Goal: Register for event/course

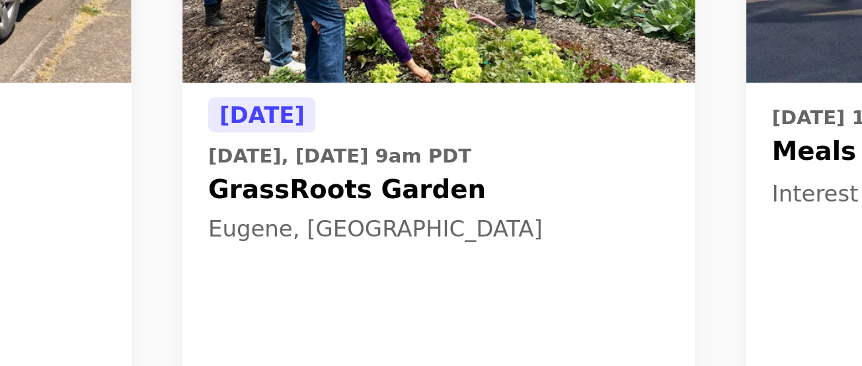
scroll to position [19, 0]
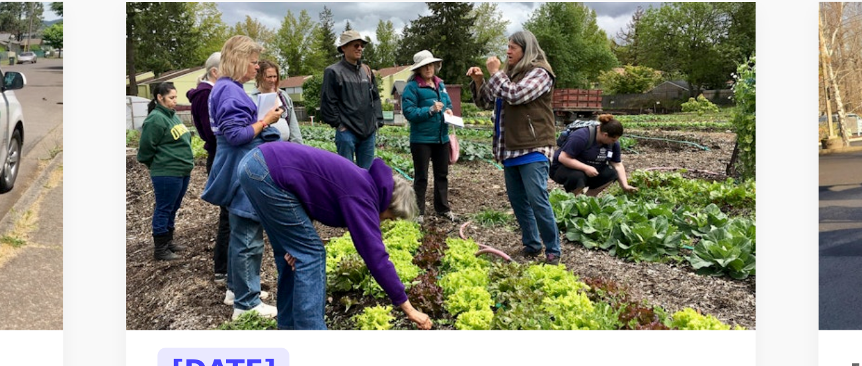
click at [423, 211] on img at bounding box center [426, 189] width 212 height 111
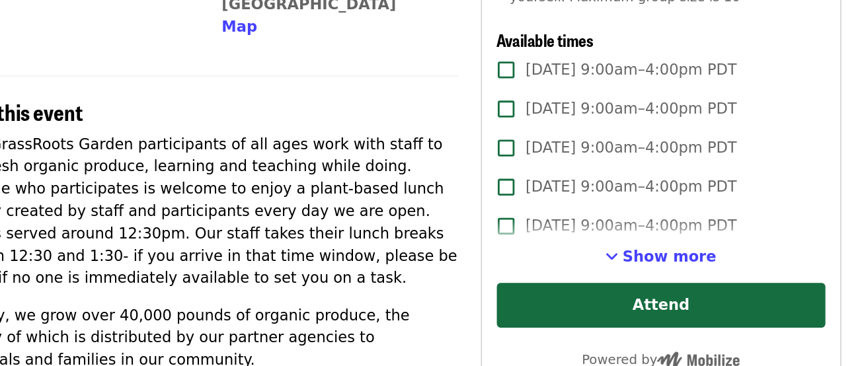
scroll to position [386, 0]
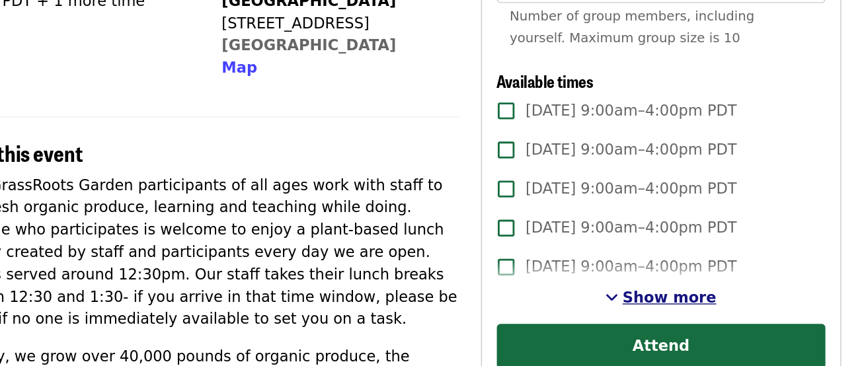
click at [611, 213] on span "Show more" at bounding box center [629, 211] width 67 height 13
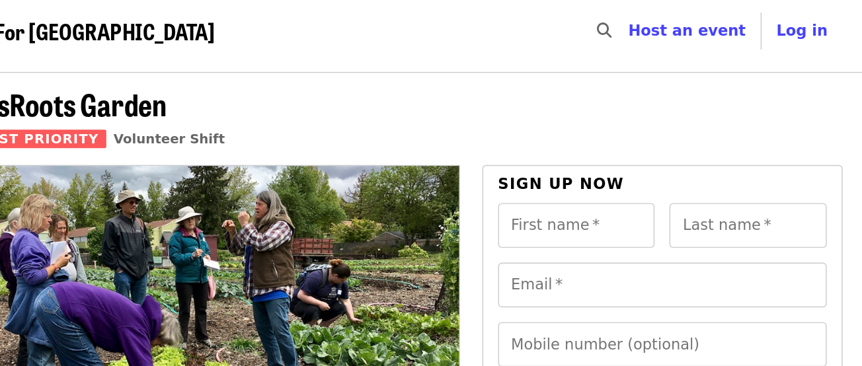
scroll to position [0, 0]
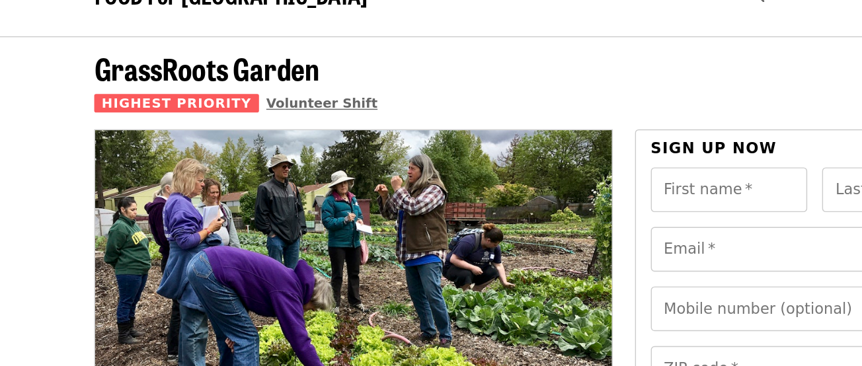
click at [244, 106] on span "Volunteer Shift" at bounding box center [272, 105] width 79 height 11
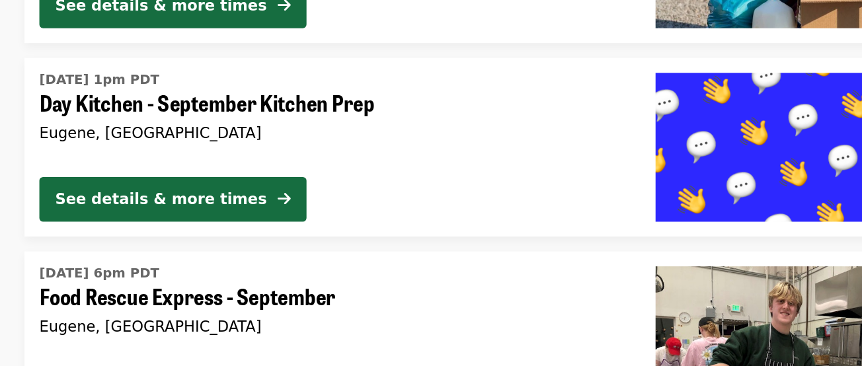
scroll to position [143, 0]
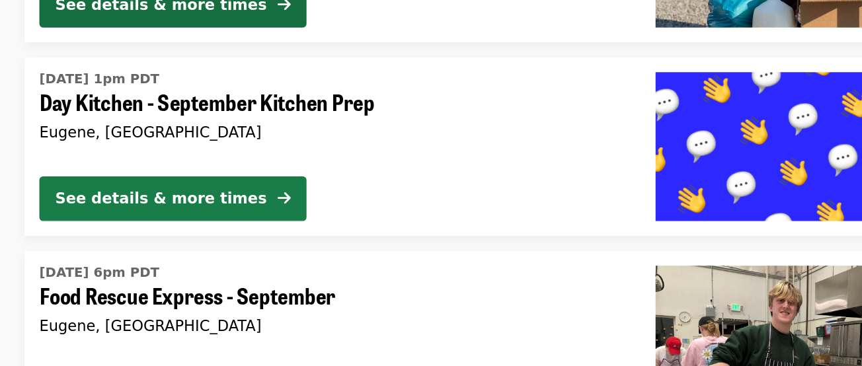
click at [227, 251] on div "See details & more times" at bounding box center [197, 247] width 150 height 16
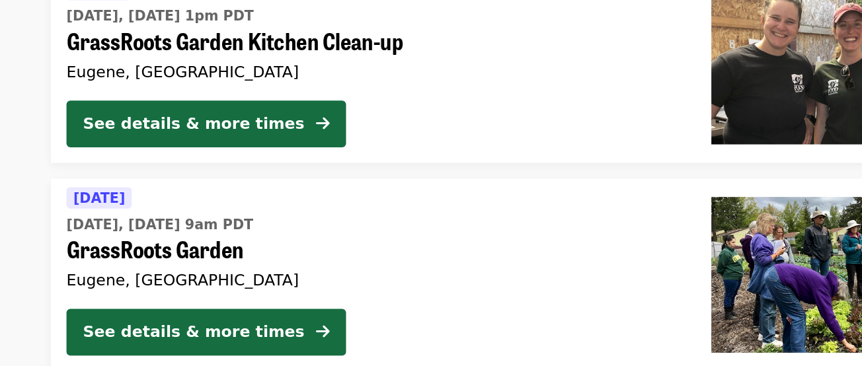
scroll to position [2138, 0]
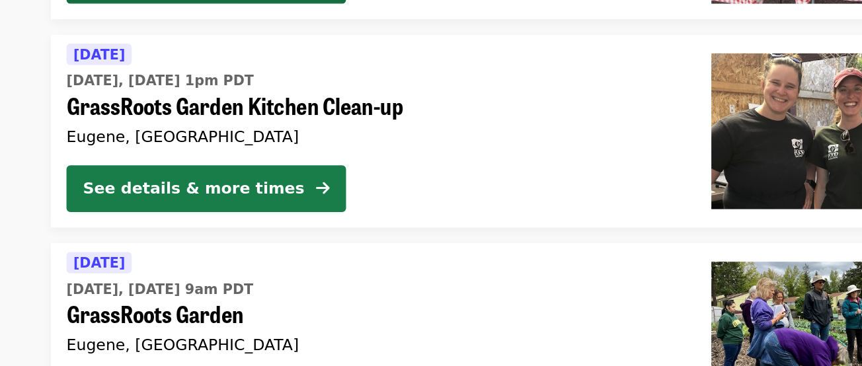
click at [210, 194] on div "See details & more times" at bounding box center [197, 202] width 150 height 16
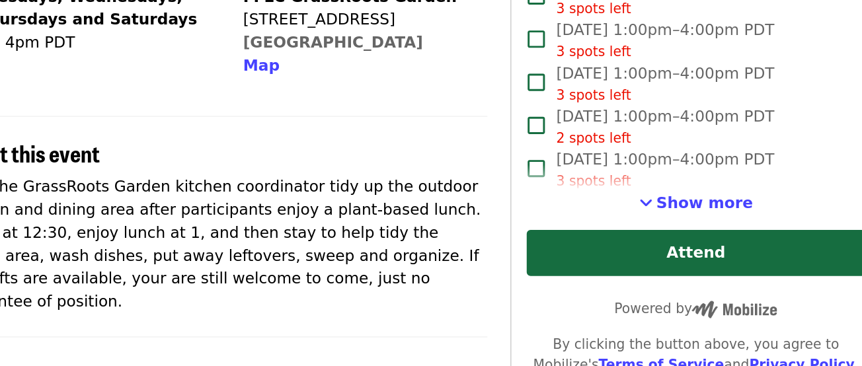
scroll to position [254, 0]
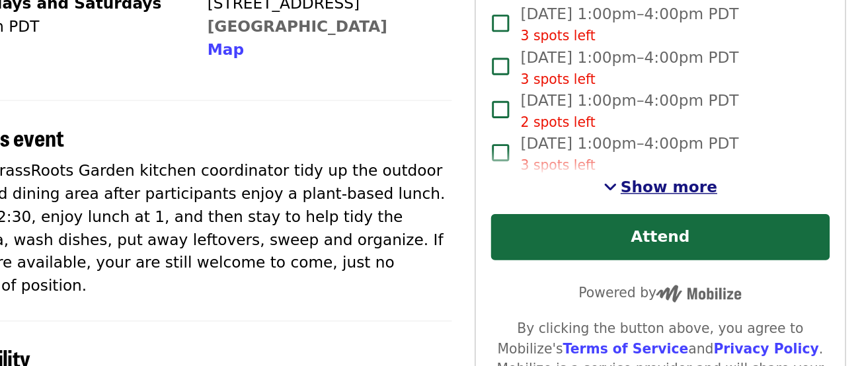
click at [609, 239] on span "Show more" at bounding box center [629, 242] width 67 height 13
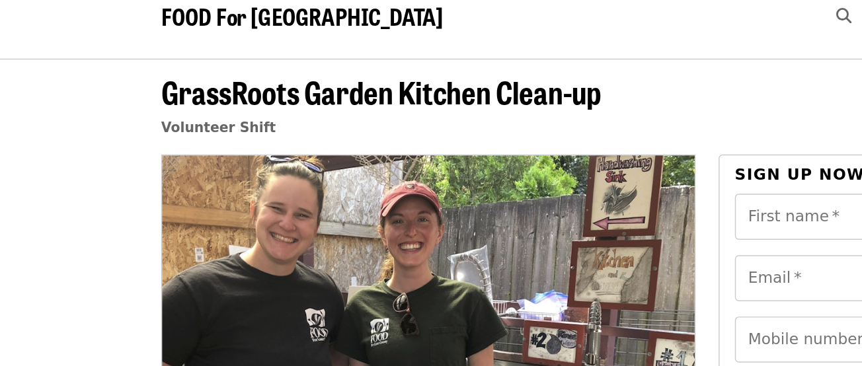
scroll to position [0, 0]
